Goal: Transaction & Acquisition: Purchase product/service

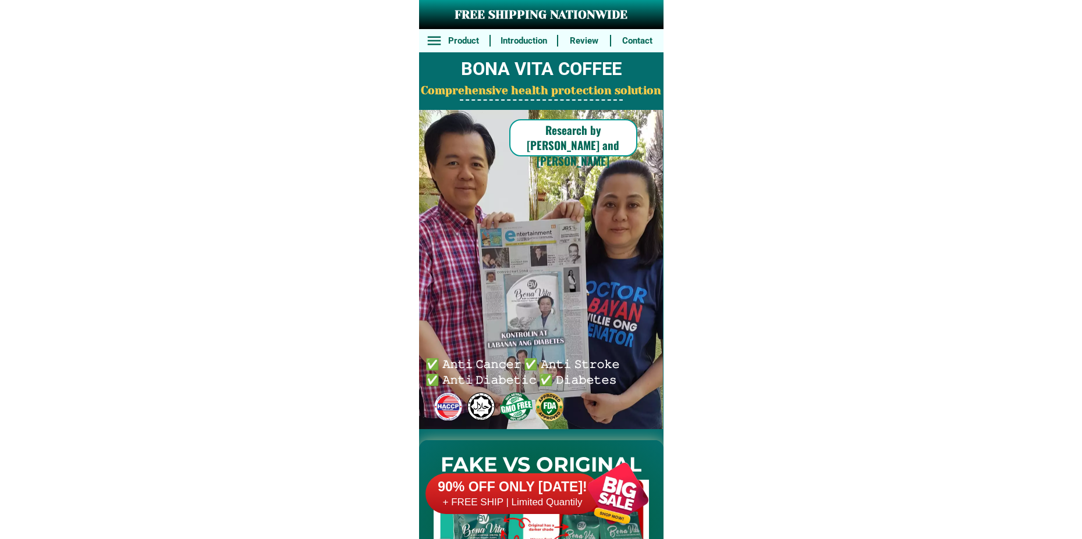
click at [612, 489] on div at bounding box center [617, 493] width 91 height 91
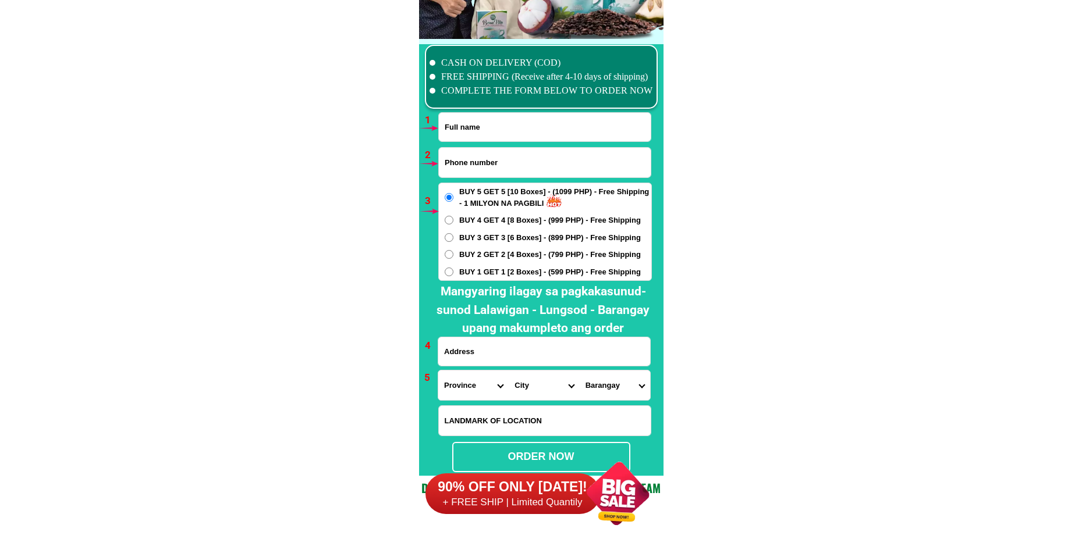
scroll to position [8558, 0]
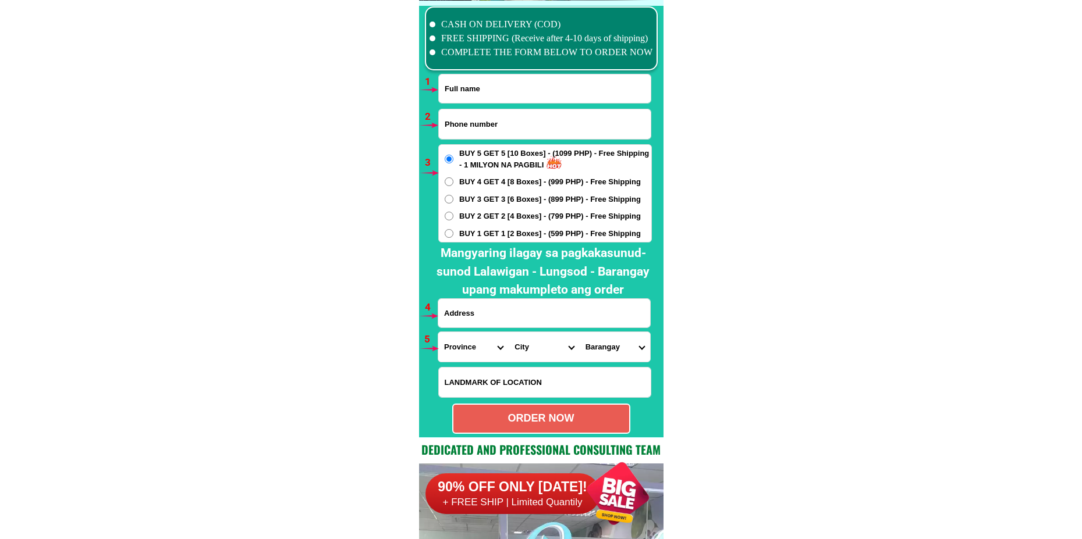
click at [483, 91] on input "Input full_name" at bounding box center [545, 88] width 212 height 29
paste input "[PERSON_NAME]"
type input "[PERSON_NAME]"
click at [493, 127] on input "Input phone_number" at bounding box center [545, 124] width 212 height 30
paste input "09100457580"
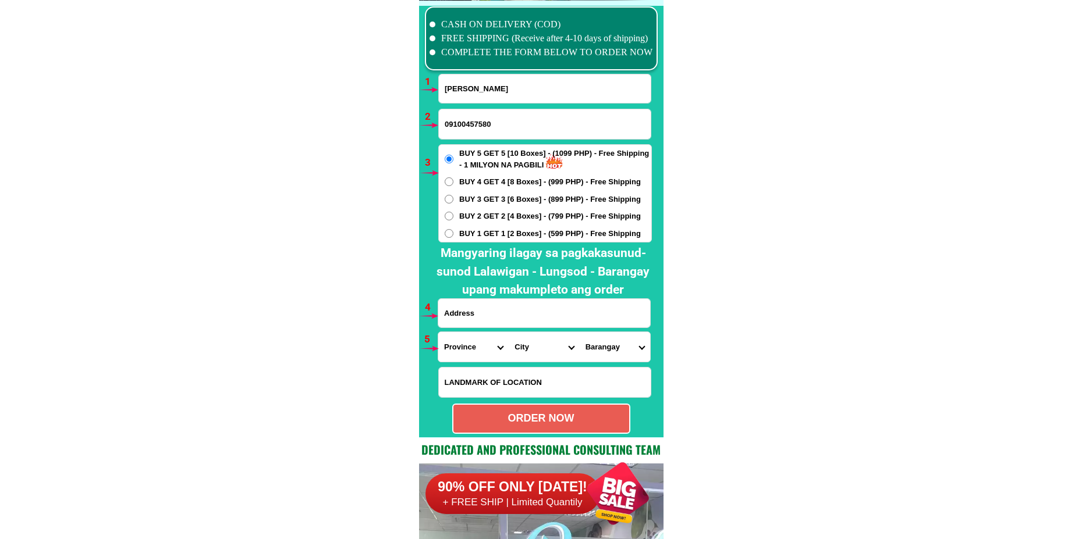
type input "09100457580"
click at [464, 219] on span "BUY 2 GET 2 [4 Boxes] - (799 PHP) - Free Shipping" at bounding box center [550, 217] width 182 height 12
click at [453, 219] on input "BUY 2 GET 2 [4 Boxes] - (799 PHP) - Free Shipping" at bounding box center [449, 216] width 9 height 9
radio input "true"
drag, startPoint x: 476, startPoint y: 315, endPoint x: 491, endPoint y: 308, distance: 16.4
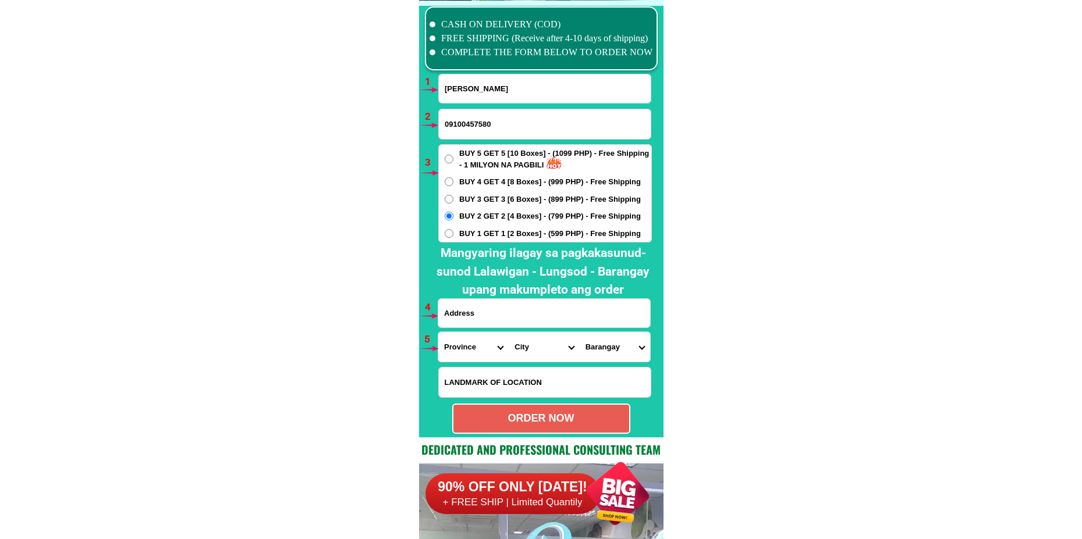
click at [478, 315] on input "Input address" at bounding box center [544, 313] width 212 height 29
paste input "Deca Home [GEOGRAPHIC_DATA], [GEOGRAPHIC_DATA] , [GEOGRAPHIC_DATA]."
type input "Deca Home [GEOGRAPHIC_DATA], [GEOGRAPHIC_DATA] , [GEOGRAPHIC_DATA]."
drag, startPoint x: 467, startPoint y: 360, endPoint x: 461, endPoint y: 353, distance: 9.1
click at [466, 358] on select "Province [GEOGRAPHIC_DATA] [GEOGRAPHIC_DATA] [GEOGRAPHIC_DATA] [GEOGRAPHIC_DATA…" at bounding box center [473, 347] width 70 height 30
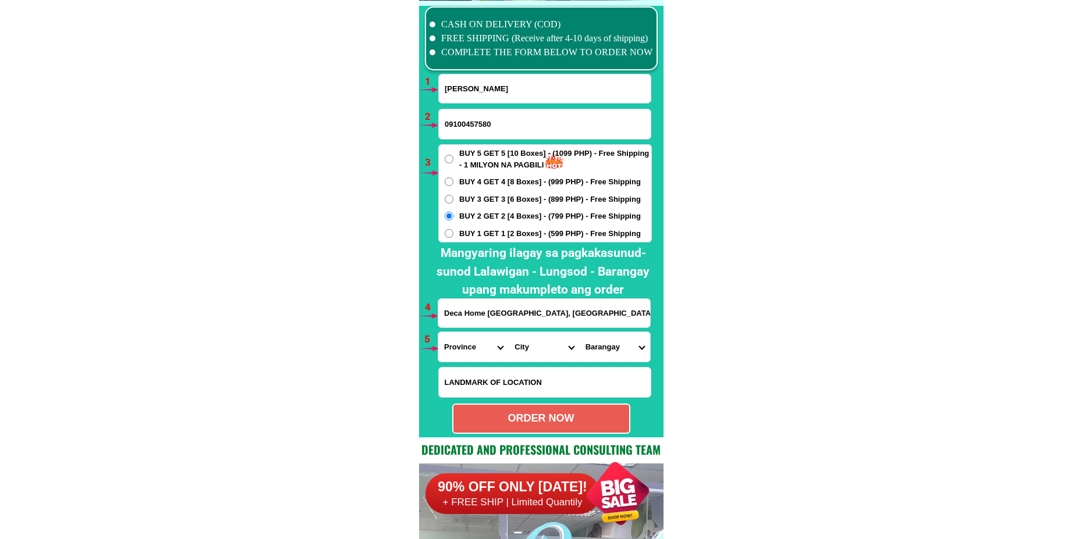
select select "63_738"
click at [438, 332] on select "Province [GEOGRAPHIC_DATA] [GEOGRAPHIC_DATA] [GEOGRAPHIC_DATA] [GEOGRAPHIC_DATA…" at bounding box center [473, 347] width 70 height 30
click at [532, 346] on select "City [GEOGRAPHIC_DATA] [GEOGRAPHIC_DATA]-city [GEOGRAPHIC_DATA] [GEOGRAPHIC_DAT…" at bounding box center [544, 347] width 70 height 30
select select "63_7387159"
click at [509, 332] on select "City [GEOGRAPHIC_DATA] [GEOGRAPHIC_DATA]-city [GEOGRAPHIC_DATA] [GEOGRAPHIC_DAT…" at bounding box center [544, 347] width 70 height 30
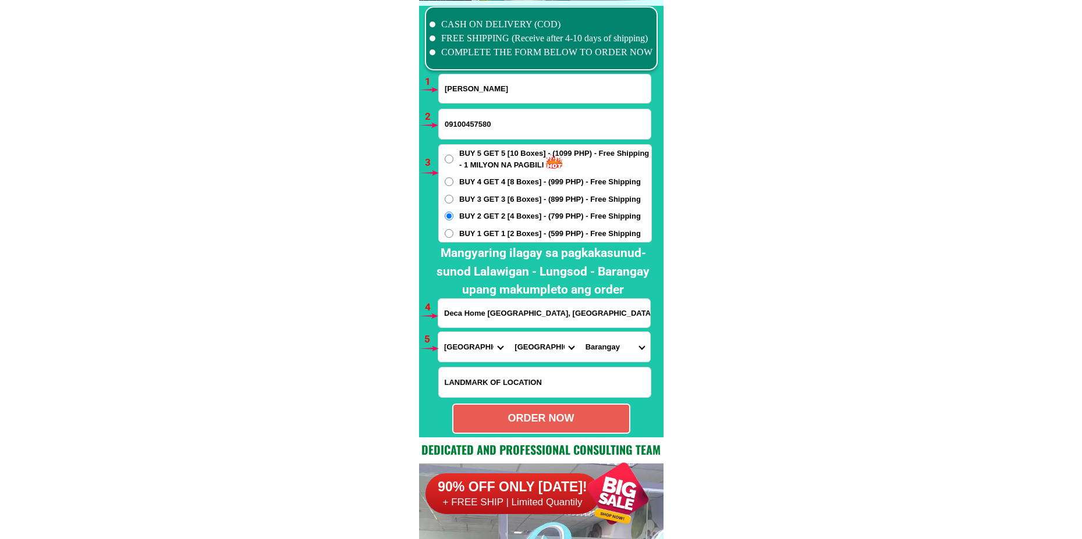
click at [614, 345] on select "[GEOGRAPHIC_DATA] [PERSON_NAME] (lasang) [PERSON_NAME] Angalan Atan-awe Baganih…" at bounding box center [615, 347] width 70 height 30
click at [580, 332] on select "[GEOGRAPHIC_DATA] [PERSON_NAME] (lasang) [PERSON_NAME] Angalan Atan-awe Baganih…" at bounding box center [615, 347] width 70 height 30
click at [613, 347] on select "[GEOGRAPHIC_DATA] [PERSON_NAME] (lasang) [PERSON_NAME] Angalan Atan-awe Baganih…" at bounding box center [615, 347] width 70 height 30
select select "63_73871598272"
click at [580, 332] on select "[GEOGRAPHIC_DATA] [PERSON_NAME] (lasang) [PERSON_NAME] Angalan Atan-awe Baganih…" at bounding box center [615, 347] width 70 height 30
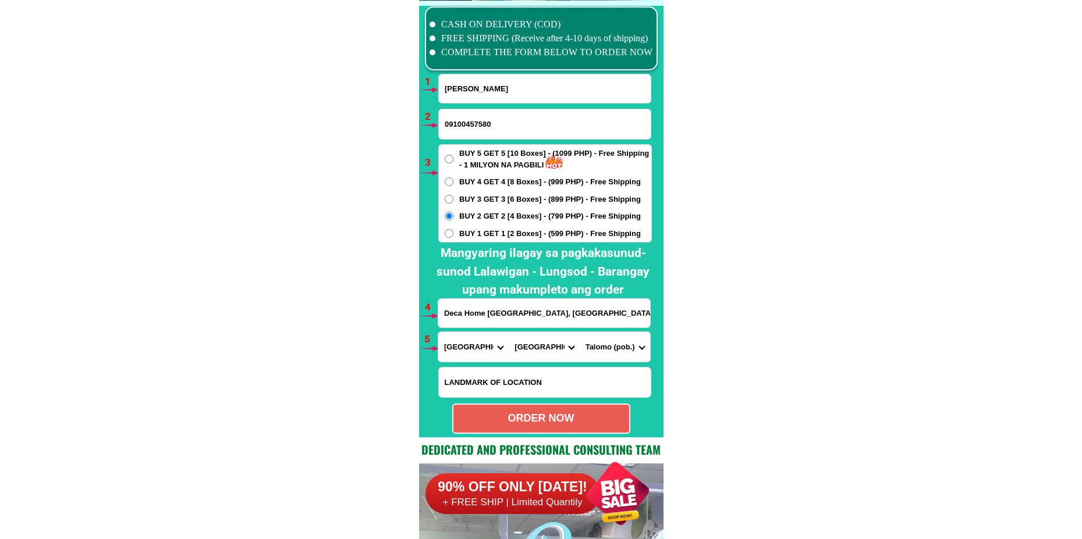
click at [504, 417] on div "ORDER NOW" at bounding box center [541, 419] width 176 height 16
type input "09100457580"
radio input "true"
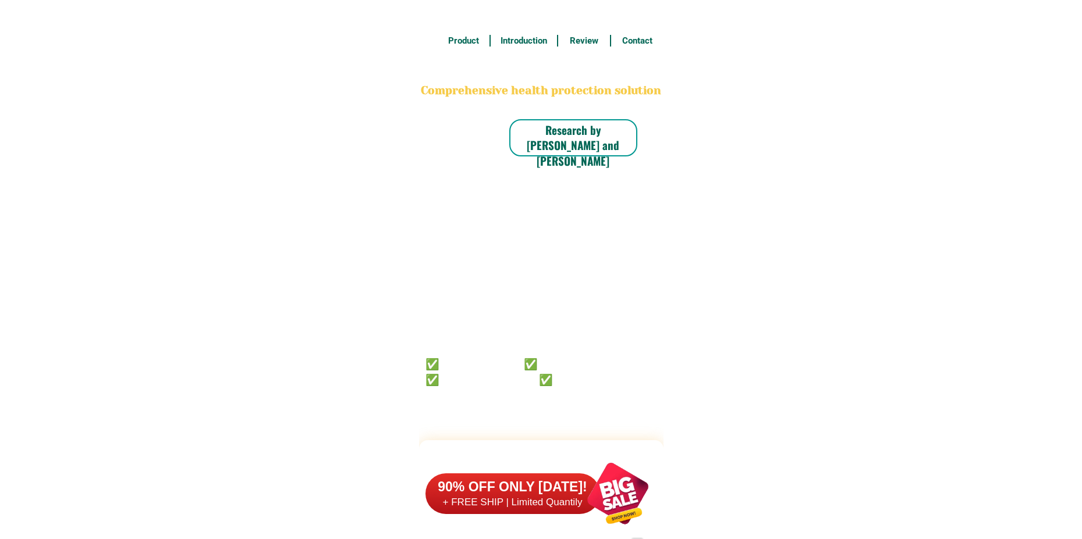
scroll to position [8558, 0]
